Goal: Information Seeking & Learning: Check status

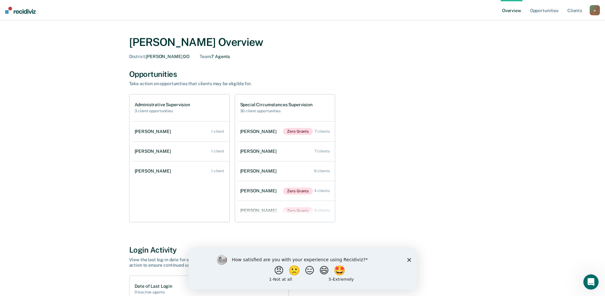
click at [409, 259] on polygon "Close survey" at bounding box center [409, 260] width 4 height 4
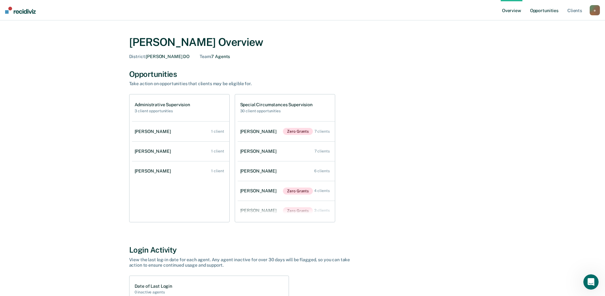
click at [542, 12] on link "Opportunities" at bounding box center [544, 10] width 31 height 20
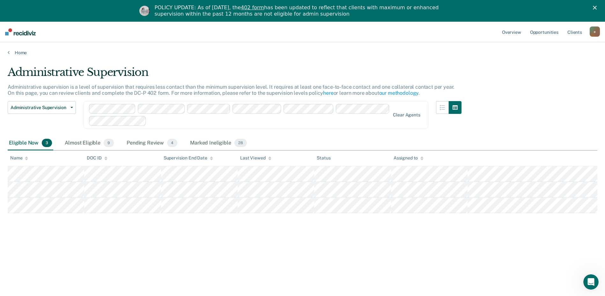
click at [27, 158] on icon at bounding box center [26, 158] width 3 height 4
click at [26, 157] on icon at bounding box center [26, 158] width 3 height 2
click at [26, 157] on icon at bounding box center [26, 158] width 3 height 4
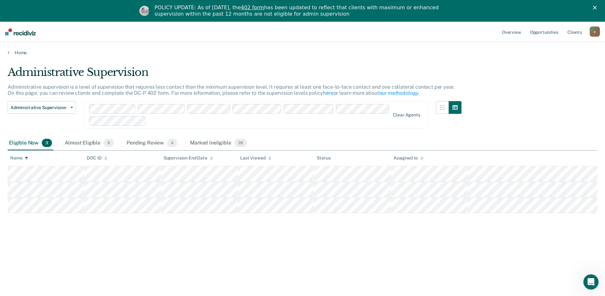
click at [26, 157] on icon at bounding box center [26, 158] width 3 height 4
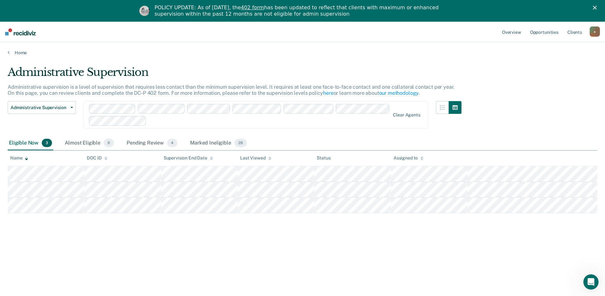
click at [26, 157] on icon at bounding box center [26, 158] width 3 height 4
click at [26, 157] on icon at bounding box center [26, 158] width 3 height 2
click at [149, 143] on div "Pending Review 4" at bounding box center [151, 143] width 53 height 14
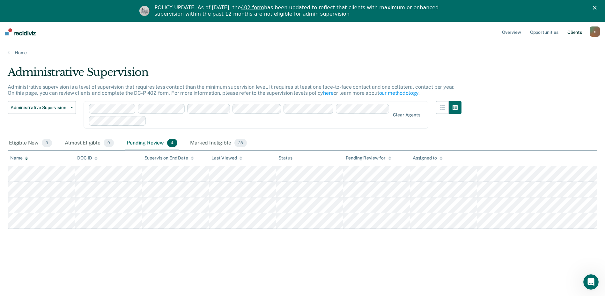
click at [575, 30] on link "Client s" at bounding box center [574, 32] width 17 height 20
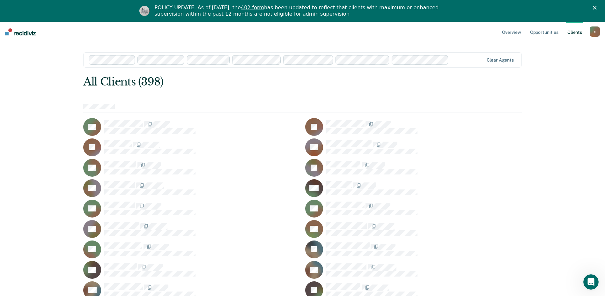
click at [597, 7] on icon "Close" at bounding box center [595, 8] width 4 height 4
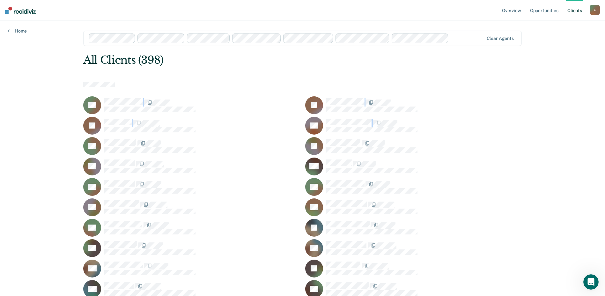
drag, startPoint x: 496, startPoint y: 69, endPoint x: 505, endPoint y: 123, distance: 54.6
drag, startPoint x: 505, startPoint y: 123, endPoint x: 453, endPoint y: 74, distance: 71.5
click at [572, 1] on link "Client s" at bounding box center [574, 10] width 17 height 20
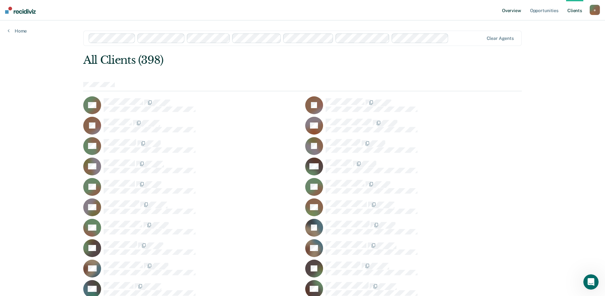
click at [511, 10] on link "Overview" at bounding box center [512, 10] width 22 height 20
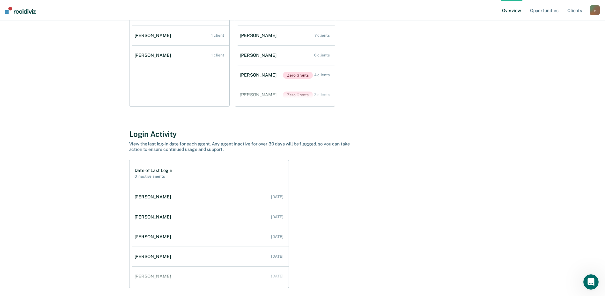
scroll to position [141, 0]
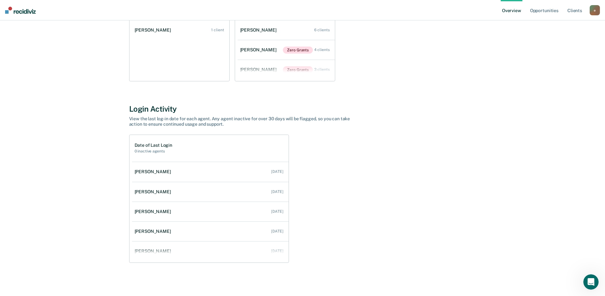
click at [595, 12] on div "e" at bounding box center [595, 10] width 10 height 10
click at [551, 41] on link "Log Out" at bounding box center [568, 41] width 51 height 5
